Goal: Navigation & Orientation: Find specific page/section

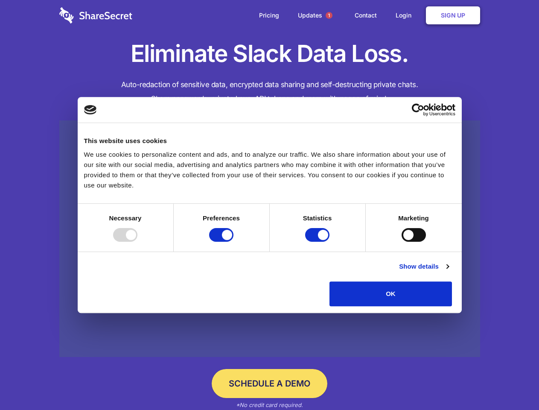
click at [137, 242] on div at bounding box center [125, 235] width 24 height 14
click at [233, 242] on input "Preferences" at bounding box center [221, 235] width 24 height 14
checkbox input "false"
click at [318, 242] on input "Statistics" at bounding box center [317, 235] width 24 height 14
checkbox input "false"
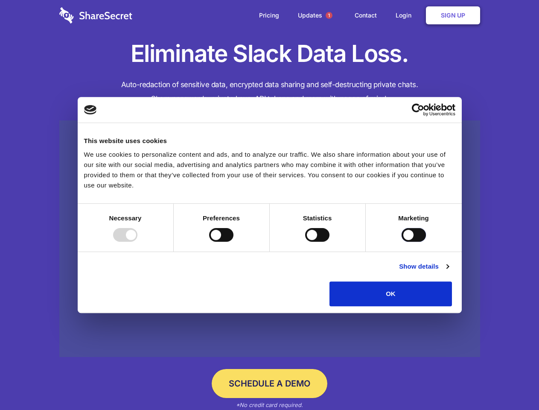
click at [402, 242] on input "Marketing" at bounding box center [414, 235] width 24 height 14
checkbox input "true"
click at [449, 271] on link "Show details" at bounding box center [424, 266] width 50 height 10
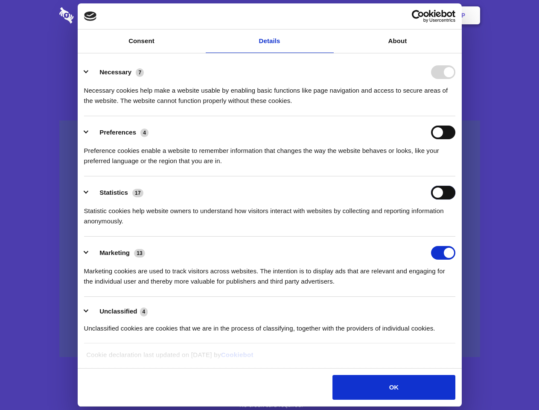
click at [455, 226] on div "Statistics 17 Statistic cookies help website owners to understand how visitors …" at bounding box center [269, 206] width 371 height 41
click at [329, 15] on span "1" at bounding box center [329, 15] width 7 height 7
